Goal: Check status: Check status

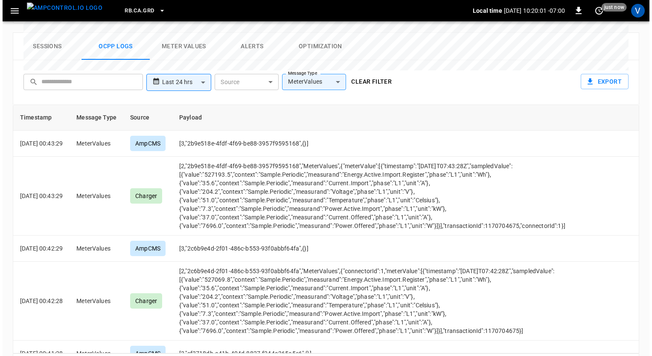
scroll to position [5329, 0]
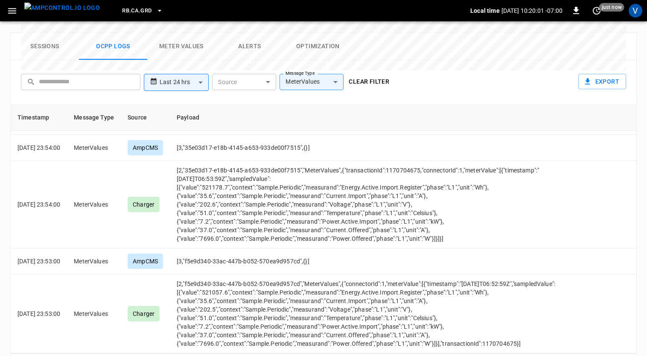
click at [8, 7] on icon "button" at bounding box center [12, 11] width 11 height 11
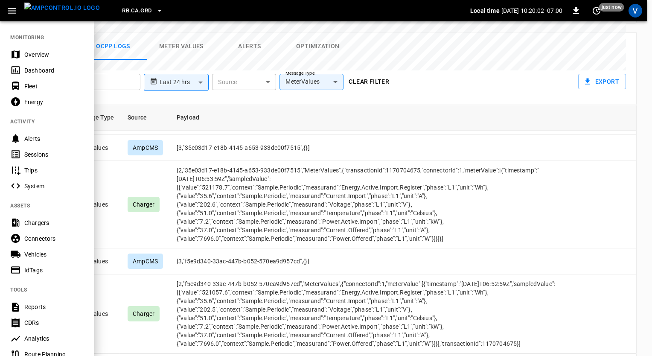
click at [32, 56] on div "Overview" at bounding box center [53, 54] width 59 height 9
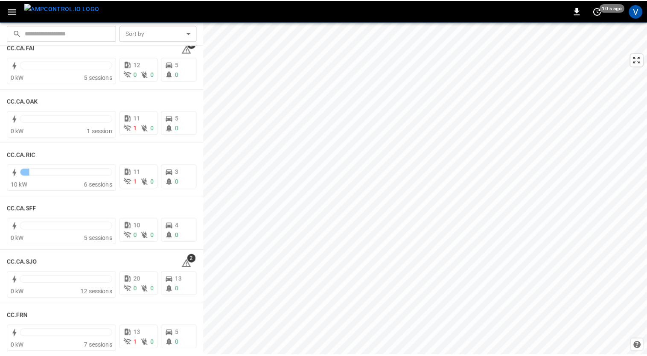
scroll to position [246, 0]
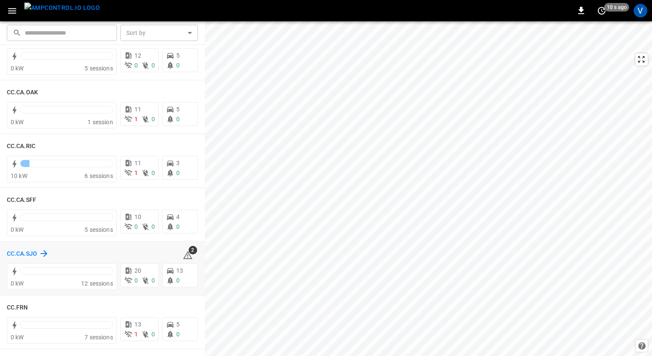
click at [20, 251] on h6 "CC.CA.SJO" at bounding box center [22, 253] width 30 height 9
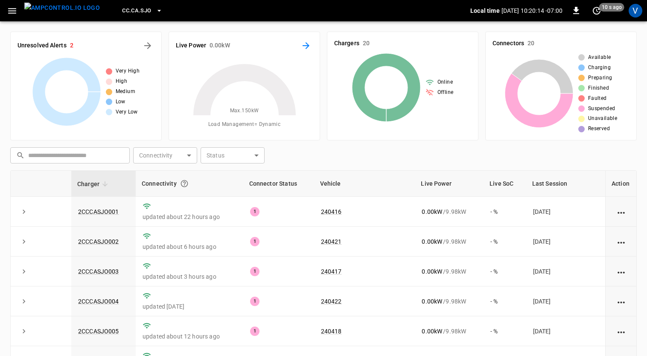
click at [306, 45] on icon "Energy Overview" at bounding box center [306, 45] width 7 height 7
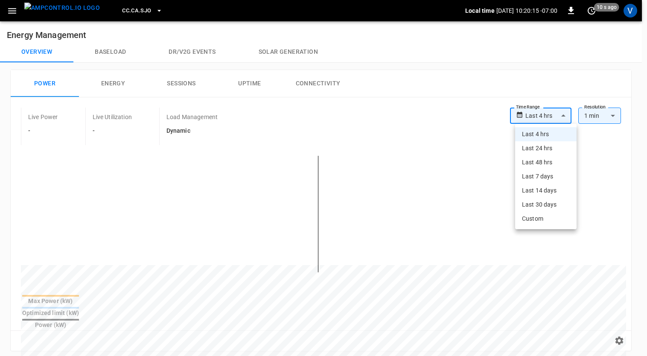
click at [541, 118] on body "**********" at bounding box center [323, 343] width 647 height 686
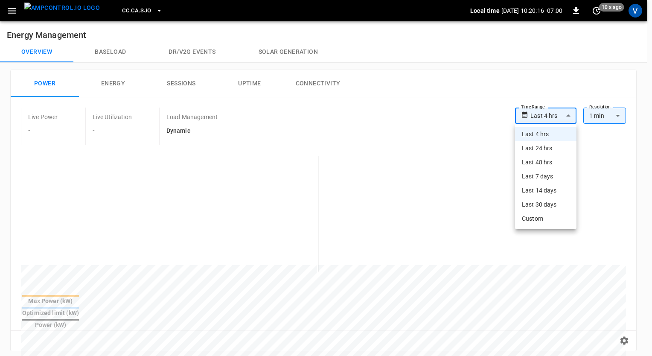
click at [543, 151] on li "Last 24 hrs" at bounding box center [545, 148] width 61 height 14
type input "**********"
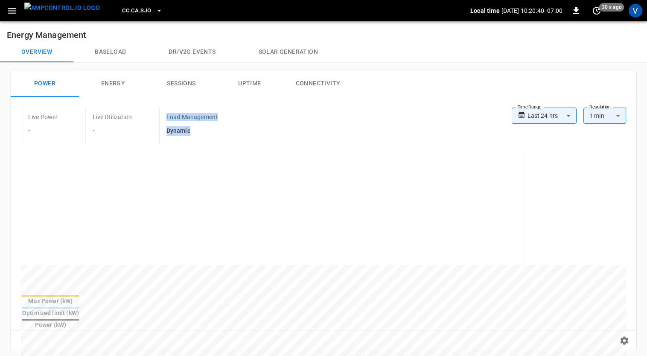
drag, startPoint x: 194, startPoint y: 131, endPoint x: 158, endPoint y: 131, distance: 35.4
click at [158, 131] on div "Live Power - Live Utilization - Load Management Dynamic" at bounding box center [266, 127] width 491 height 38
drag, startPoint x: 158, startPoint y: 131, endPoint x: 199, endPoint y: 135, distance: 41.2
click at [199, 135] on h6 "Dynamic" at bounding box center [191, 130] width 51 height 9
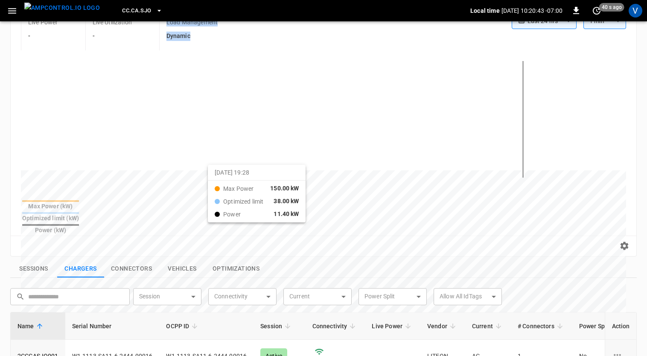
scroll to position [95, 0]
